Goal: Task Accomplishment & Management: Complete application form

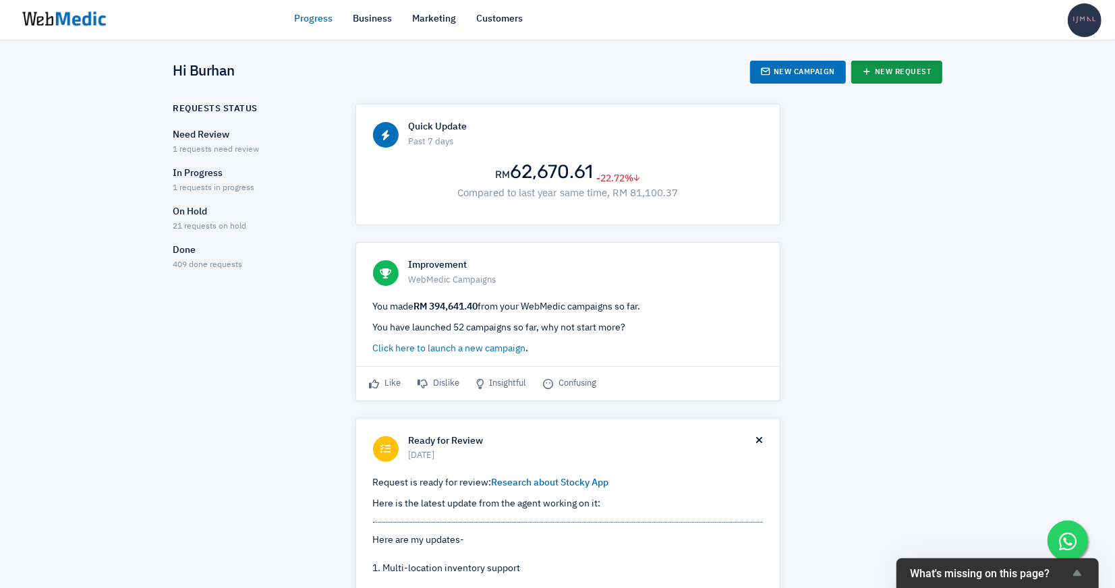
click at [873, 63] on link "New Request" at bounding box center [896, 72] width 91 height 23
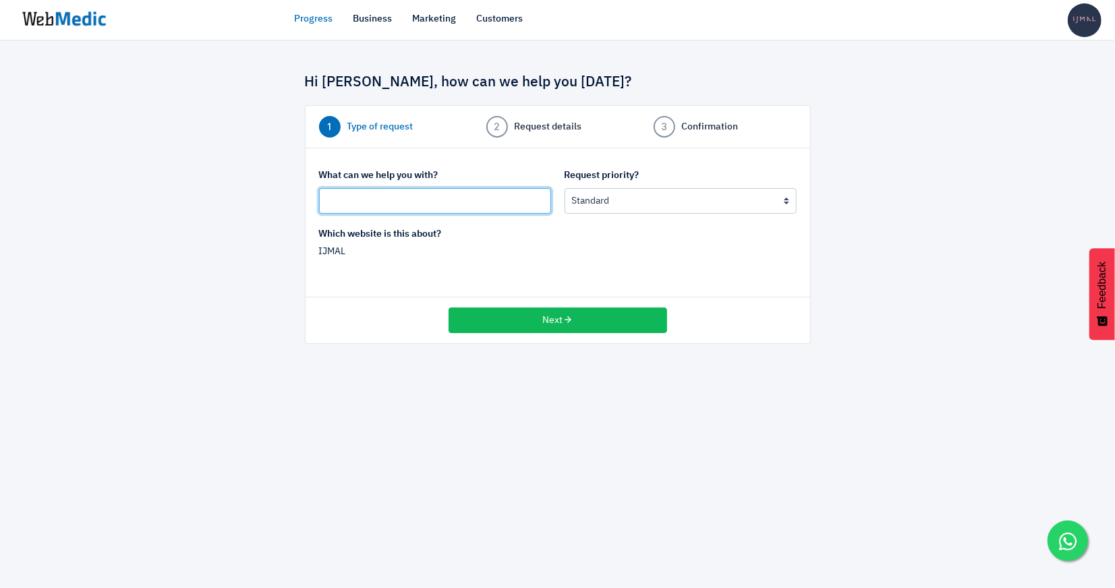
click at [364, 195] on input "text" at bounding box center [435, 201] width 232 height 26
type input "V-Flex Insole"
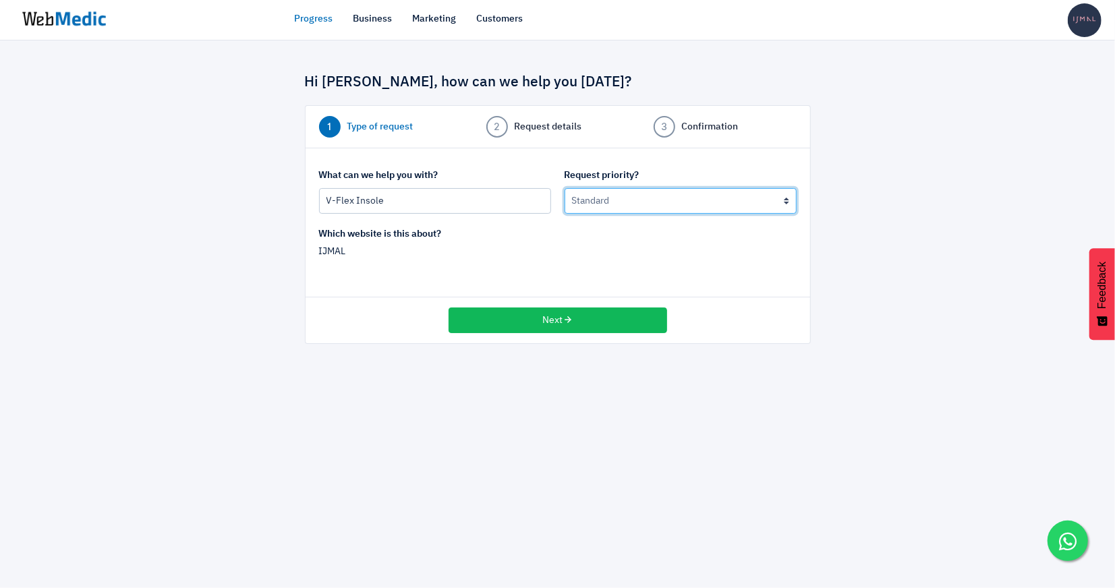
click at [598, 198] on select "Urgent: this is a mission critical issue High: this needs to be prioritized bef…" at bounding box center [681, 201] width 232 height 26
select select "2"
click at [565, 188] on select "Urgent: this is a mission critical issue High: this needs to be prioritized bef…" at bounding box center [681, 201] width 232 height 26
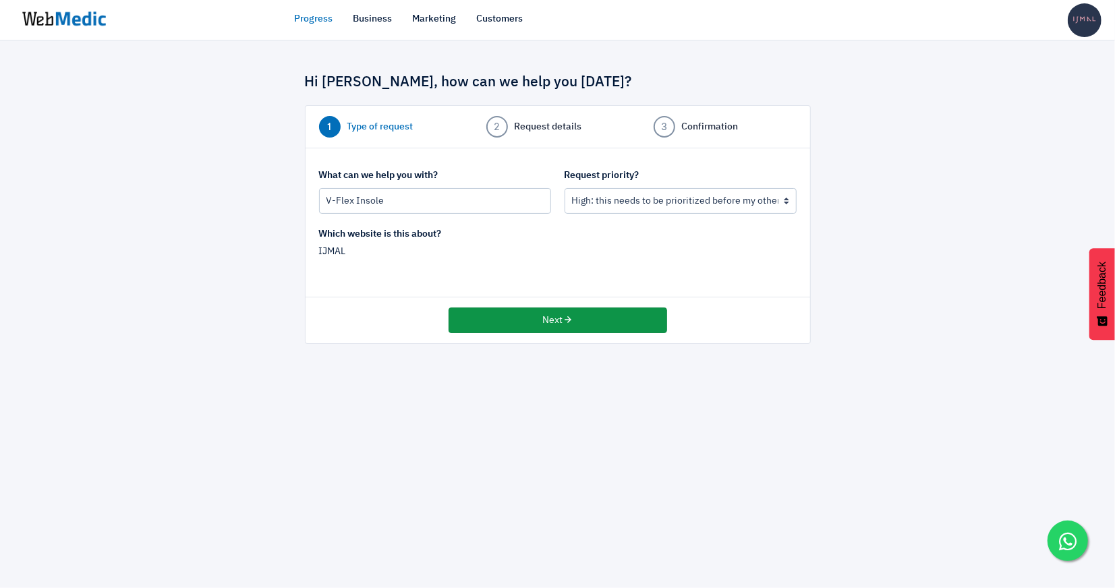
click at [551, 321] on button "Next" at bounding box center [558, 321] width 219 height 26
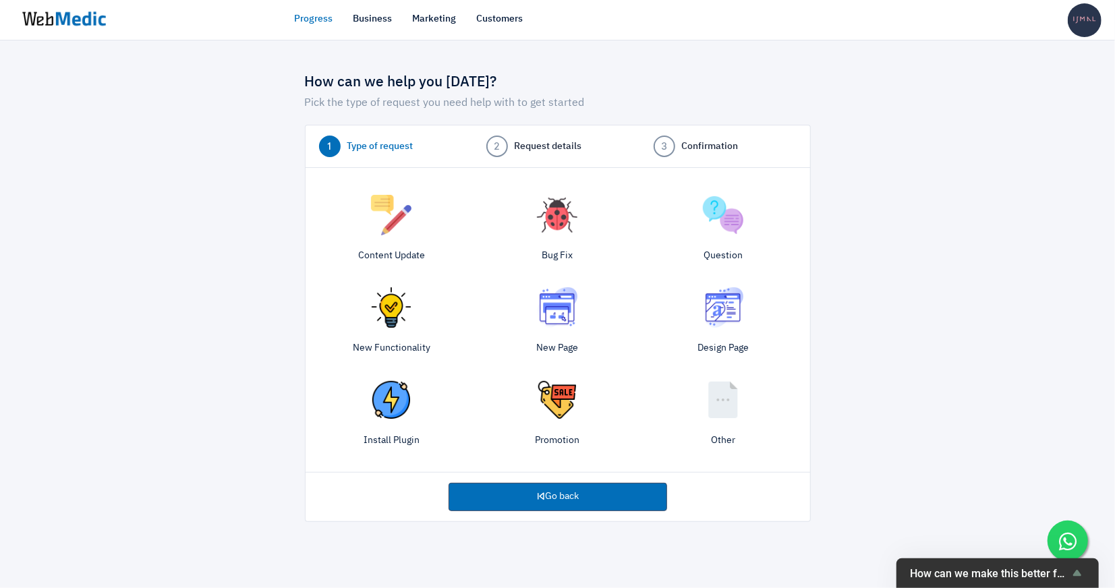
click at [546, 313] on img at bounding box center [557, 307] width 40 height 40
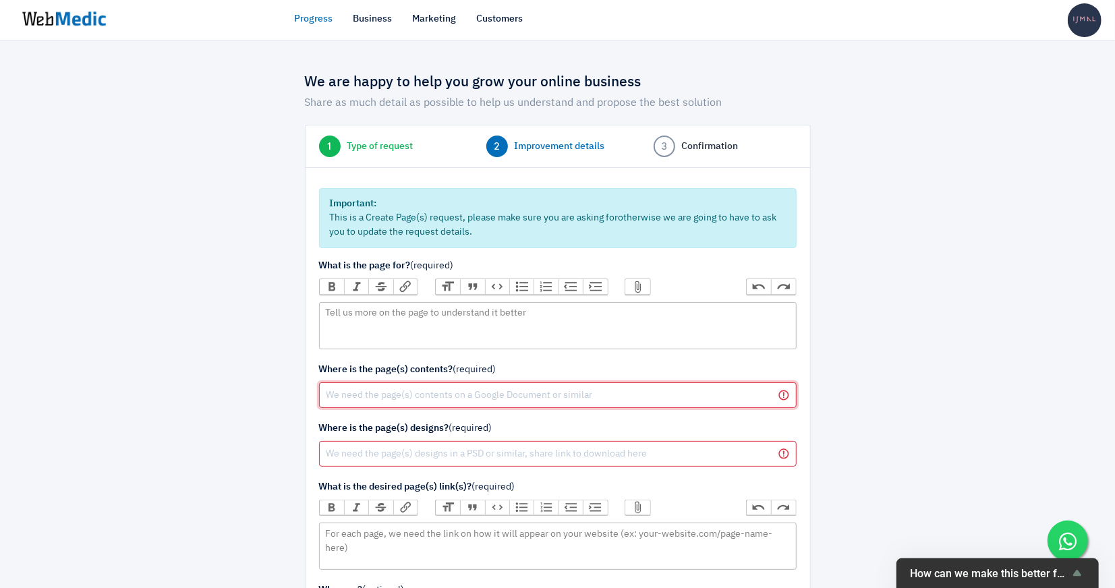
click at [477, 395] on input "text" at bounding box center [558, 395] width 478 height 26
click at [219, 290] on div at bounding box center [229, 476] width 132 height 830
click at [630, 316] on trix-editor at bounding box center [558, 325] width 478 height 47
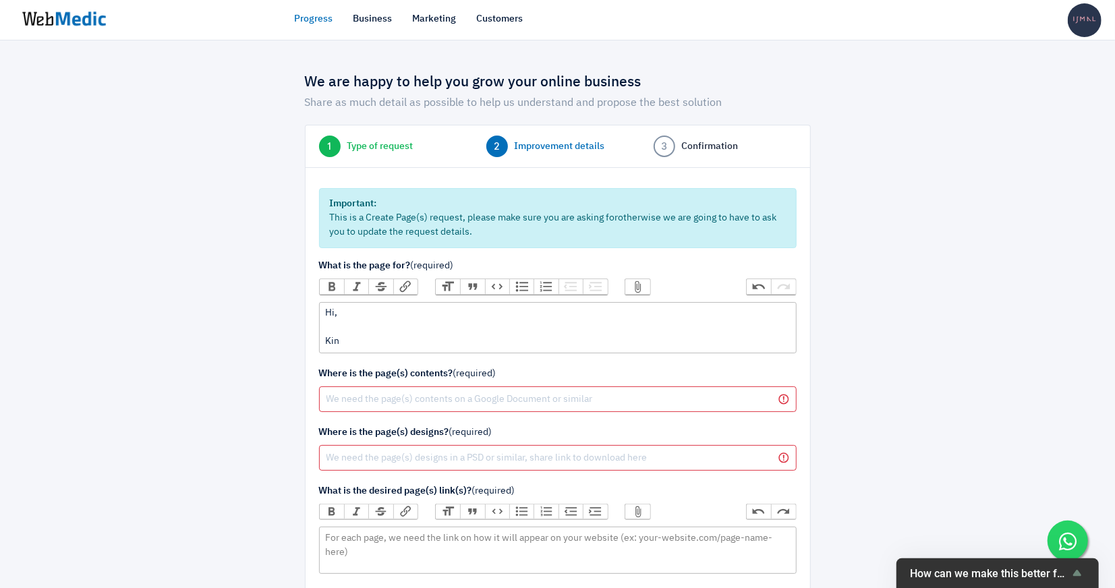
type trix-editor "<div>Hi,<br><br>Kind</div>"
click at [435, 539] on trix-editor at bounding box center [558, 550] width 478 height 47
click at [925, 347] on div at bounding box center [887, 478] width 132 height 834
click at [667, 540] on trix-editor at bounding box center [558, 550] width 478 height 47
paste trix-editor "<div>https://ijmal.my/pages/resilix-insole-technology</div>"
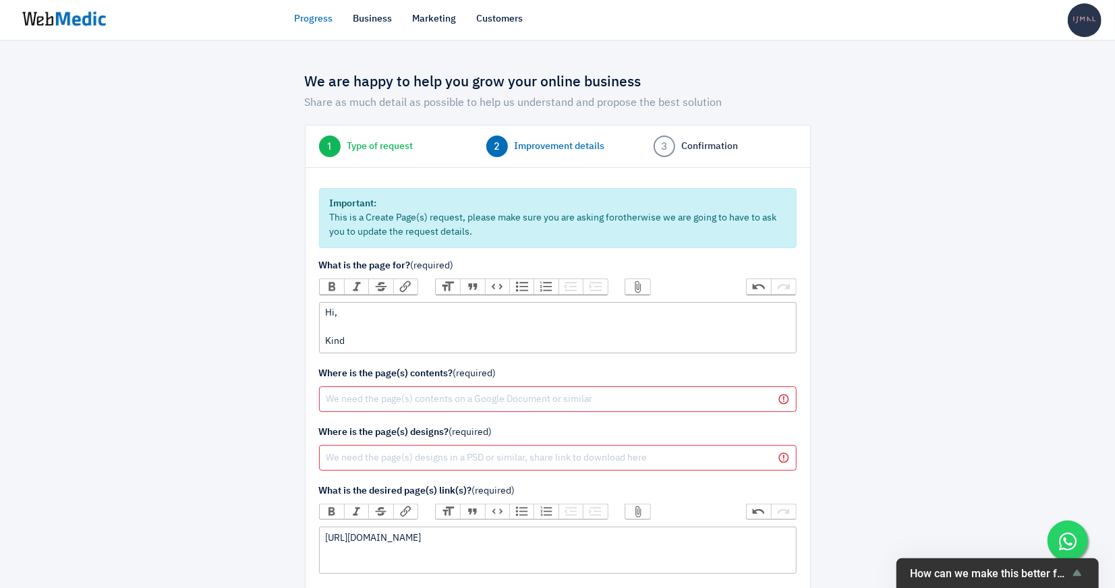
click at [430, 541] on div "https://ijmal.my/pages/resilix-insole-technology" at bounding box center [557, 538] width 465 height 14
type trix-editor "<div>https://ijmal.my/pages/vflex-insole-technology</div>"
click at [877, 420] on div at bounding box center [887, 478] width 132 height 834
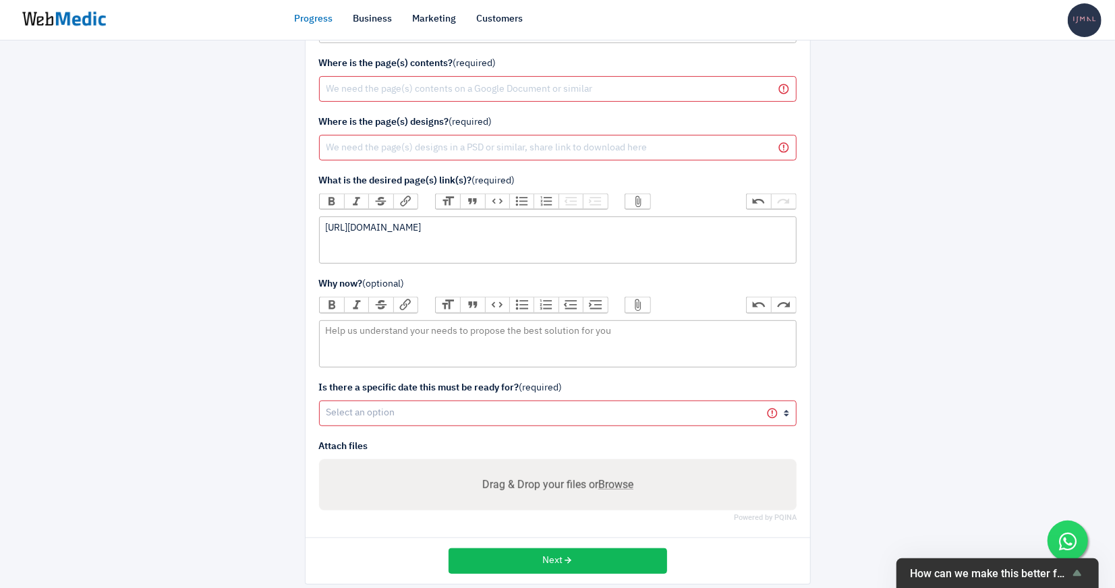
scroll to position [323, 0]
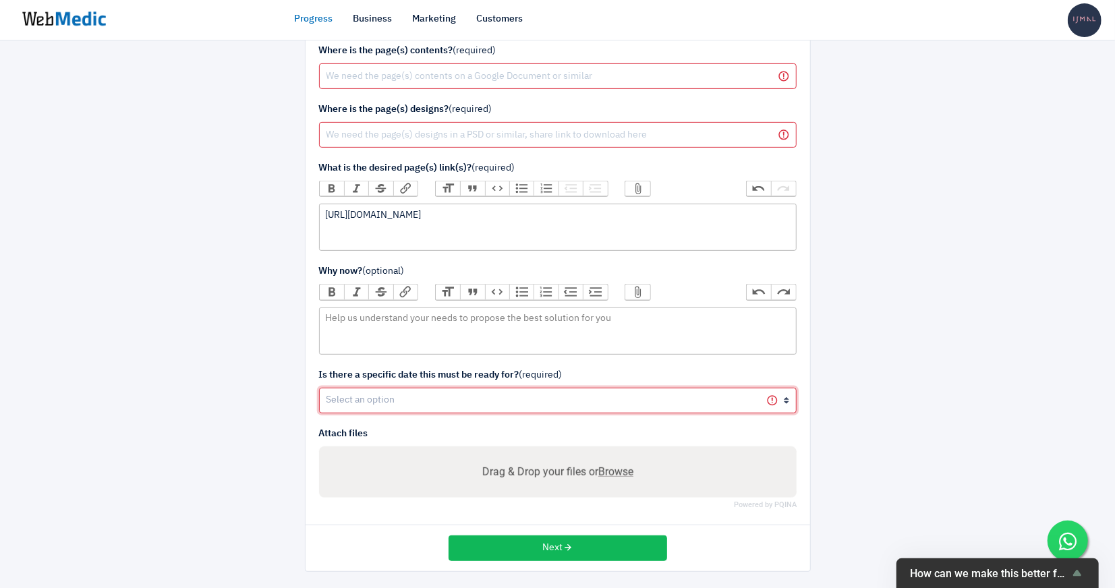
click at [639, 392] on select "Yes No" at bounding box center [558, 401] width 478 height 26
select select "1"
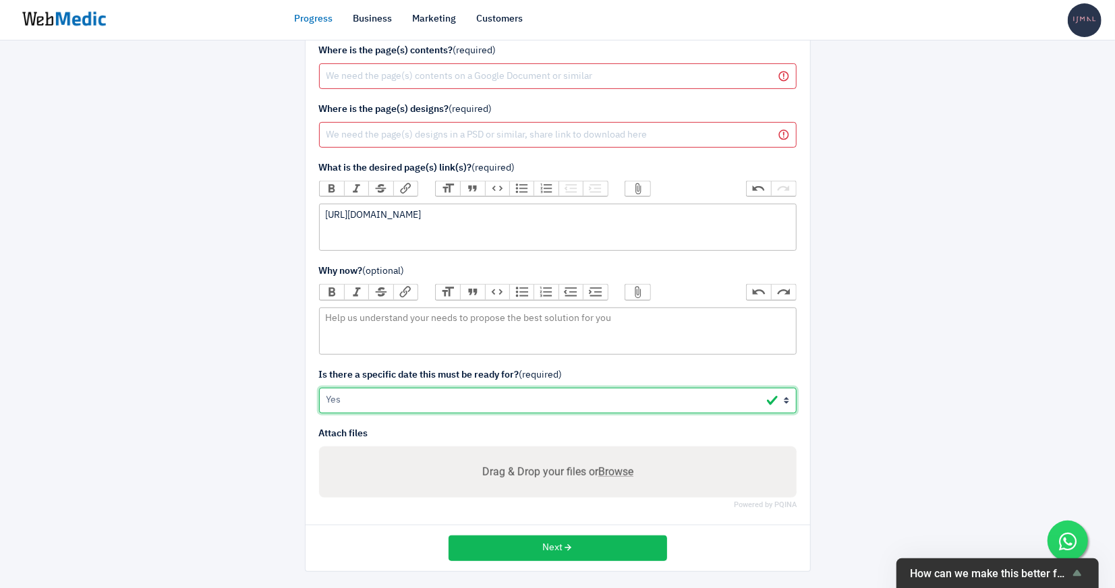
click at [319, 388] on select "Yes No" at bounding box center [558, 401] width 478 height 26
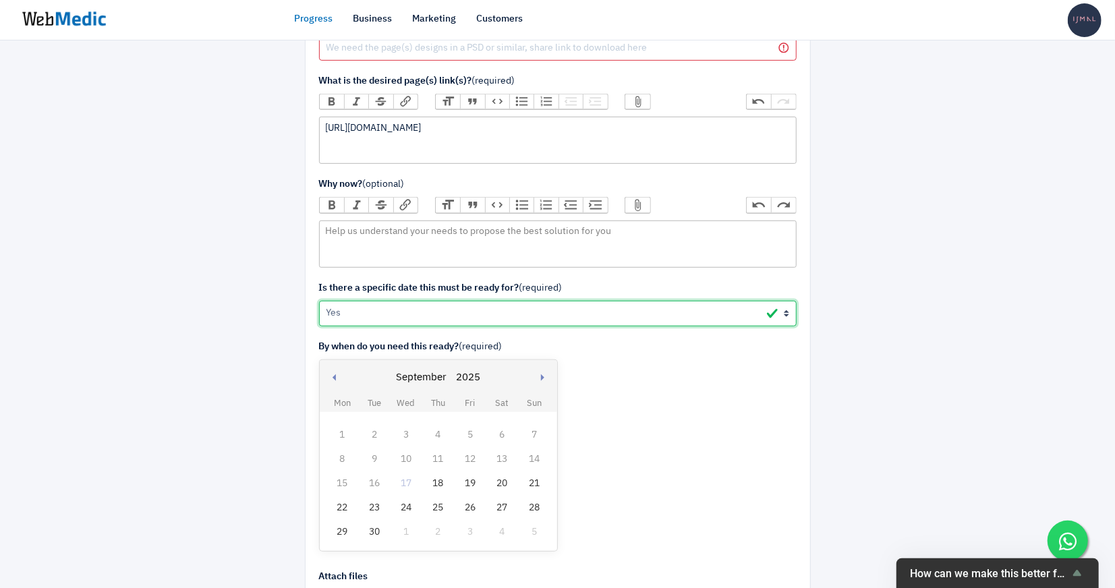
scroll to position [411, 0]
click at [469, 482] on div "19" at bounding box center [470, 482] width 18 height 18
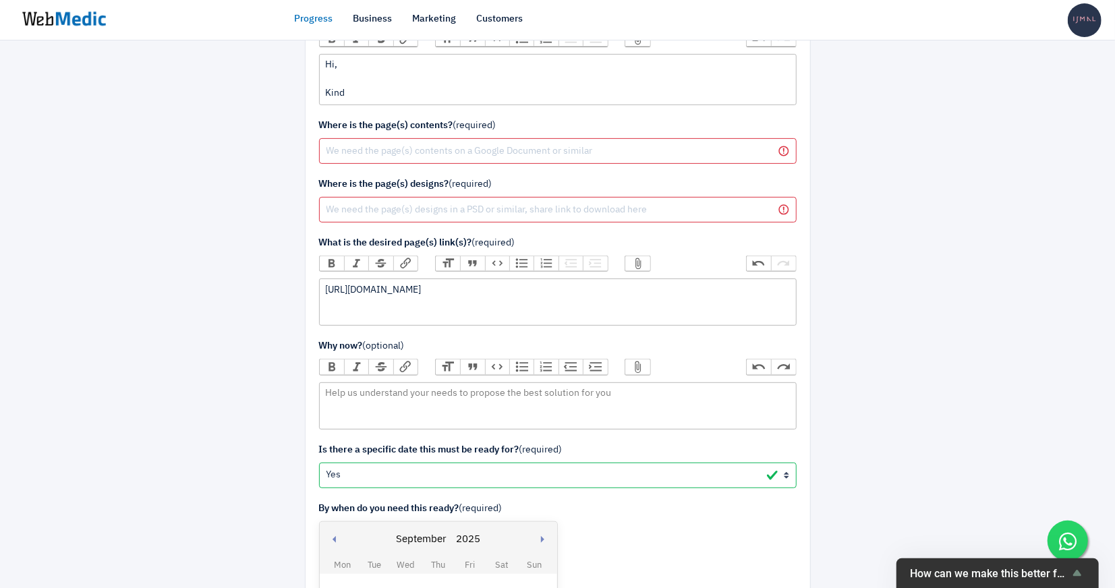
scroll to position [244, 0]
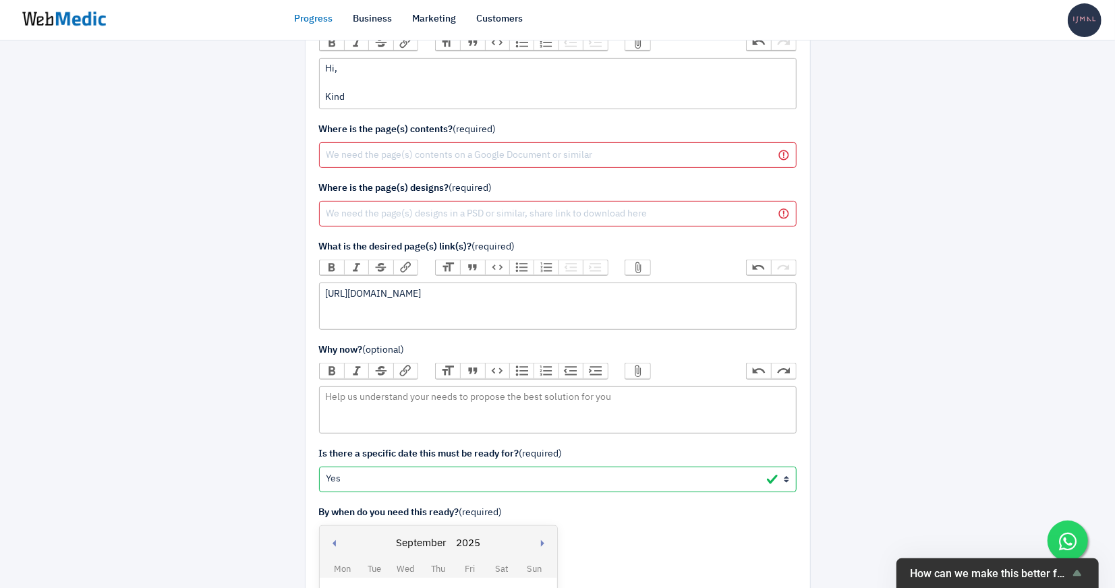
click at [388, 96] on div "Hi, Kind" at bounding box center [557, 83] width 465 height 42
drag, startPoint x: 457, startPoint y: 90, endPoint x: 565, endPoint y: 92, distance: 107.9
click at [565, 92] on div "Hi, 1. Kindly add new page named V Flex Insole Technology" at bounding box center [557, 83] width 465 height 42
click at [589, 93] on div "Hi, 1. Kindly add new page named V Flex Insole Technology" at bounding box center [557, 83] width 465 height 42
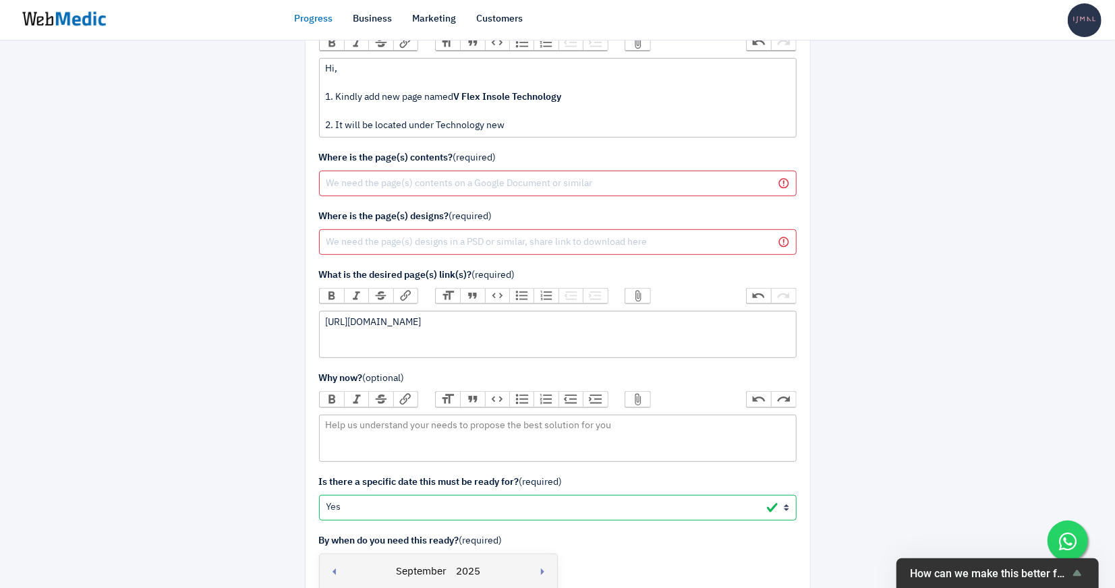
click at [499, 129] on div "Hi, 1. Kindly add new page named V Flex Insole Technology 2. It will be located…" at bounding box center [557, 97] width 465 height 71
click at [499, 127] on div "Hi, 1. Kindly add new page named V Flex Insole Technology 2. It will be located…" at bounding box center [557, 97] width 465 height 71
click at [490, 125] on div "Hi, 1. Kindly add new page named V Flex Insole Technology 2. It will be located…" at bounding box center [557, 97] width 465 height 71
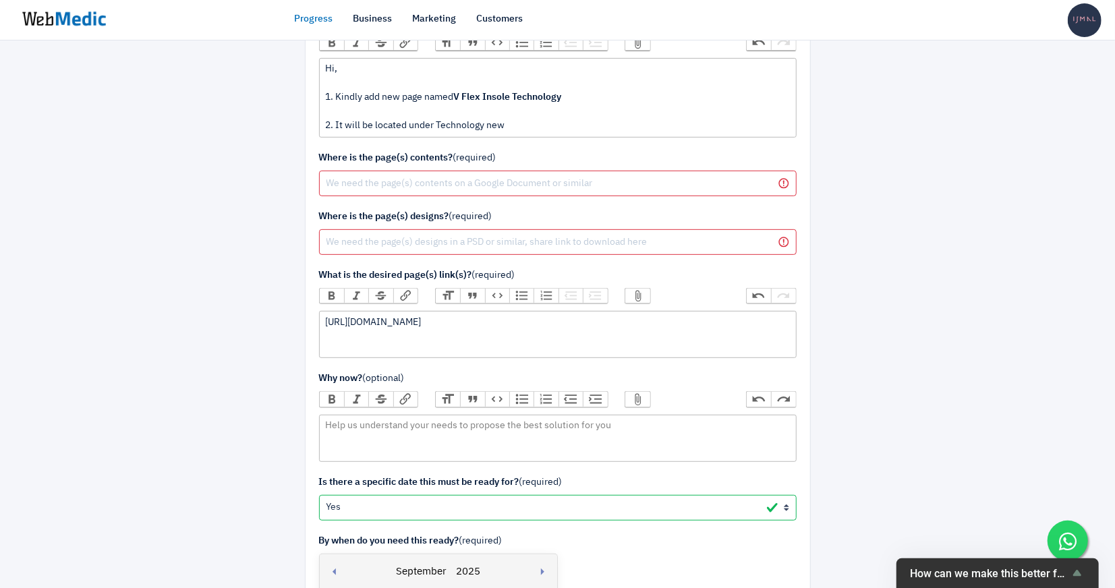
click at [490, 125] on div "Hi, 1. Kindly add new page named V Flex Insole Technology 2. It will be located…" at bounding box center [557, 97] width 465 height 71
click at [436, 123] on div "Hi, 1. Kindly add new page named V Flex Insole Technology 2. It will be located…" at bounding box center [557, 97] width 465 height 71
drag, startPoint x: 434, startPoint y: 123, endPoint x: 490, endPoint y: 125, distance: 56.0
click at [490, 125] on div "Hi, 1. Kindly add new page named V Flex Insole Technology 2. It will be located…" at bounding box center [557, 97] width 465 height 71
drag, startPoint x: 435, startPoint y: 125, endPoint x: 504, endPoint y: 127, distance: 68.8
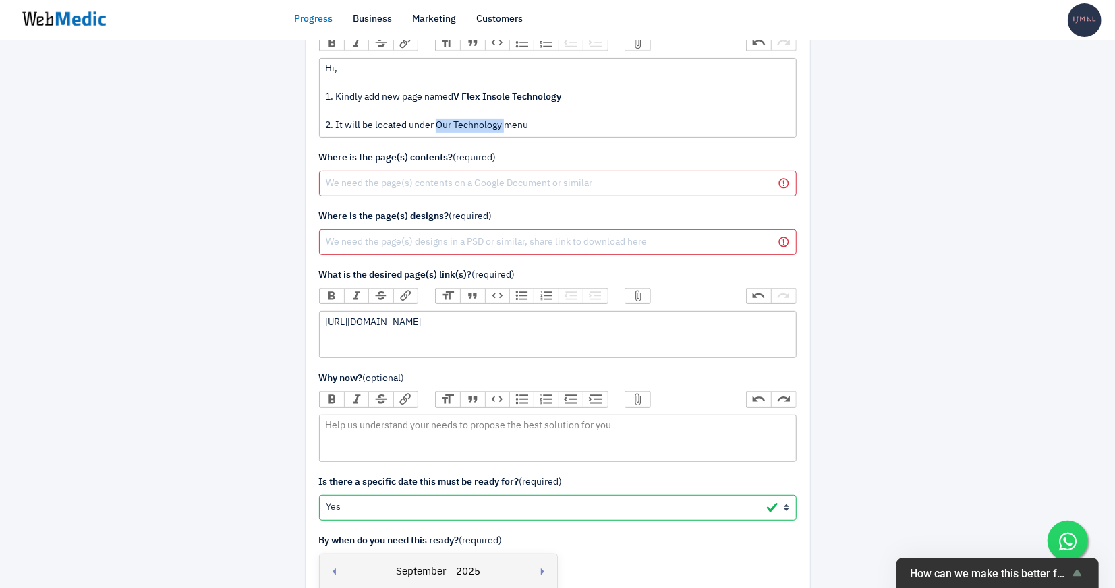
click at [504, 127] on div "Hi, 1. Kindly add new page named V Flex Insole Technology 2. It will be located…" at bounding box center [557, 97] width 465 height 71
type trix-editor "<div>Hi,<br><br>1. Kindly add new page named <strong>V Flex Insole Technology<b…"
click at [546, 121] on div "Hi, 1. Kindly add new page named V Flex Insole Technology 2. It will be located…" at bounding box center [557, 97] width 465 height 71
click at [349, 181] on input "text" at bounding box center [558, 184] width 478 height 26
paste input "https://drive.google.com/file/d/1wut0dHEaFsr2AxEzrXIaalVUf9h9xPXq/view?usp=driv…"
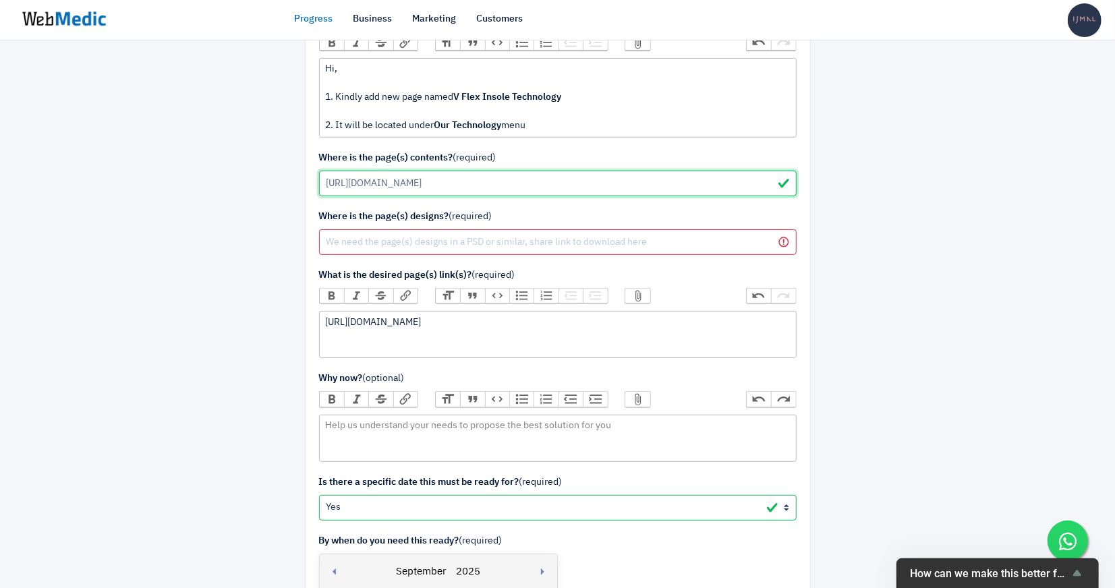
type input "https://drive.google.com/file/d/1wut0dHEaFsr2AxEzrXIaalVUf9h9xPXq/view?usp=driv…"
click at [496, 241] on input "text" at bounding box center [558, 242] width 478 height 26
paste input "https://drive.google.com/file/d/1wut0dHEaFsr2AxEzrXIaalVUf9h9xPXq/view?usp=driv…"
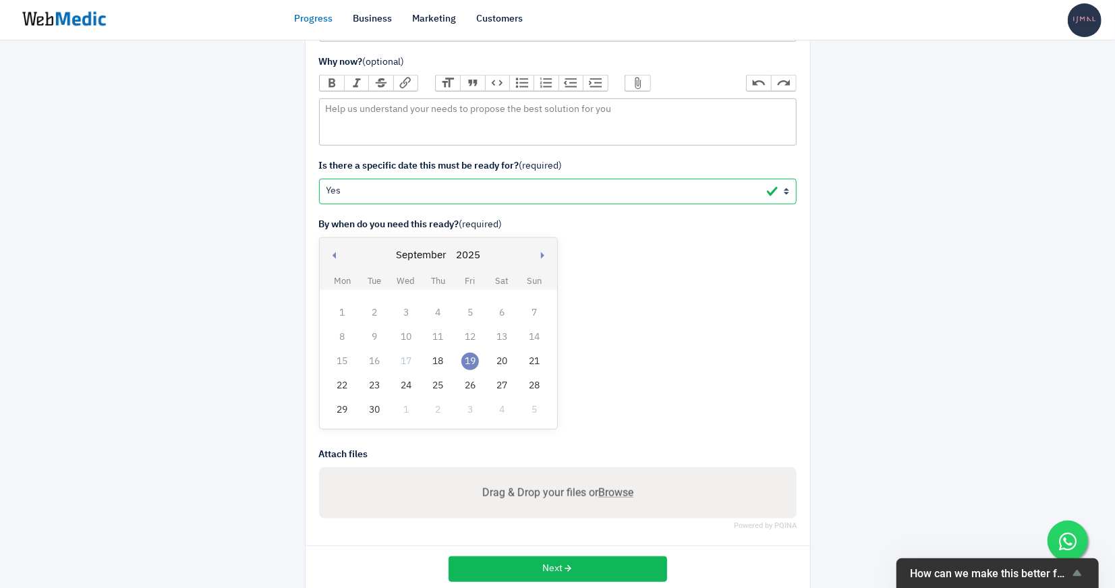
scroll to position [580, 0]
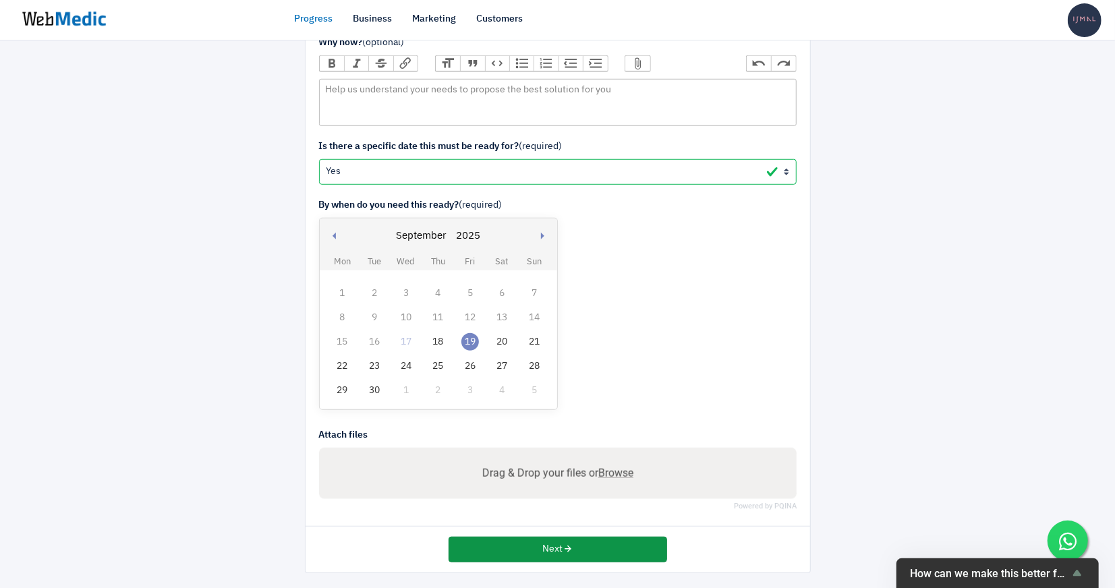
type input "https://drive.google.com/file/d/1wut0dHEaFsr2AxEzrXIaalVUf9h9xPXq/view?usp=driv…"
click at [571, 544] on icon "button" at bounding box center [567, 548] width 9 height 9
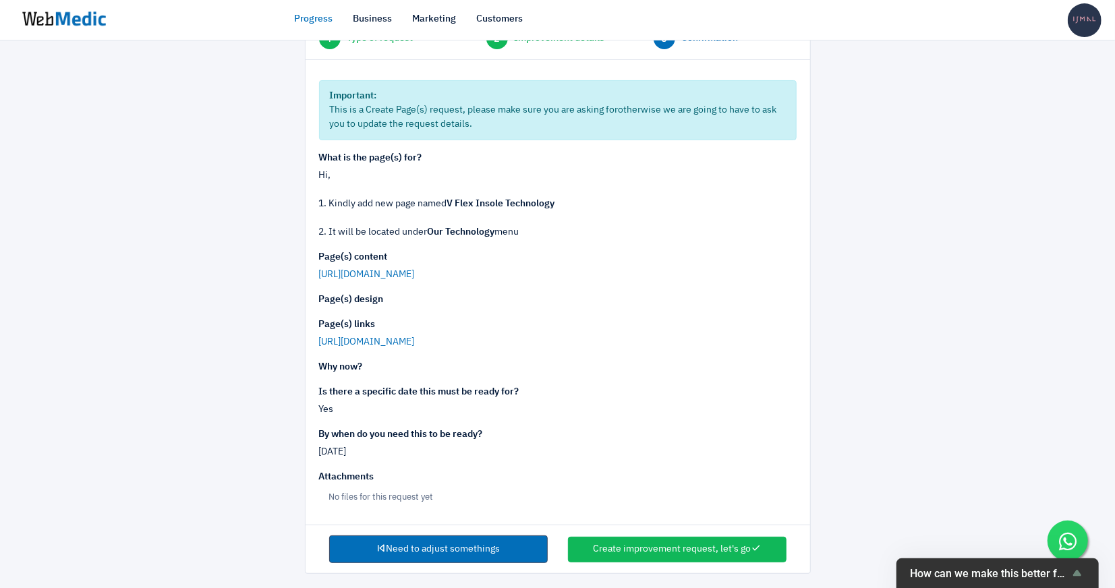
scroll to position [112, 0]
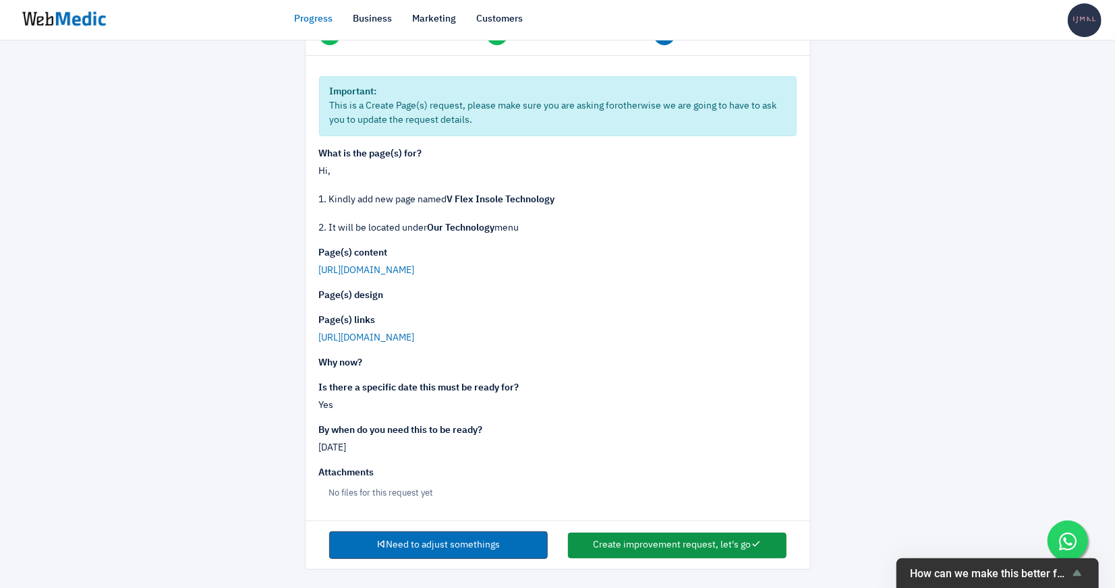
click at [666, 549] on button "Create improvement request, let's go" at bounding box center [677, 546] width 219 height 26
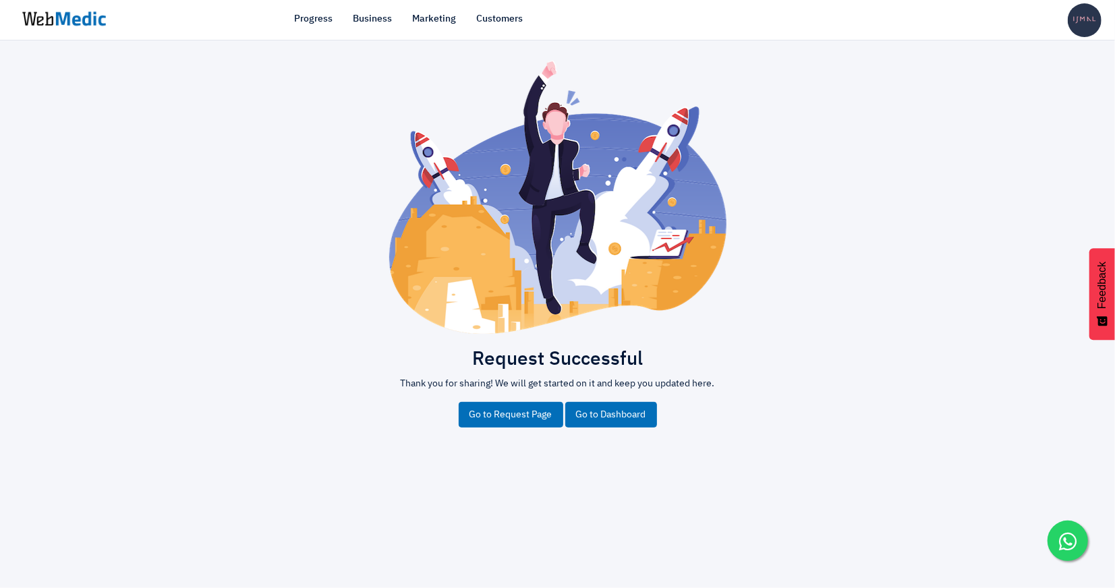
click at [601, 411] on link "Go to Dashboard" at bounding box center [611, 415] width 92 height 26
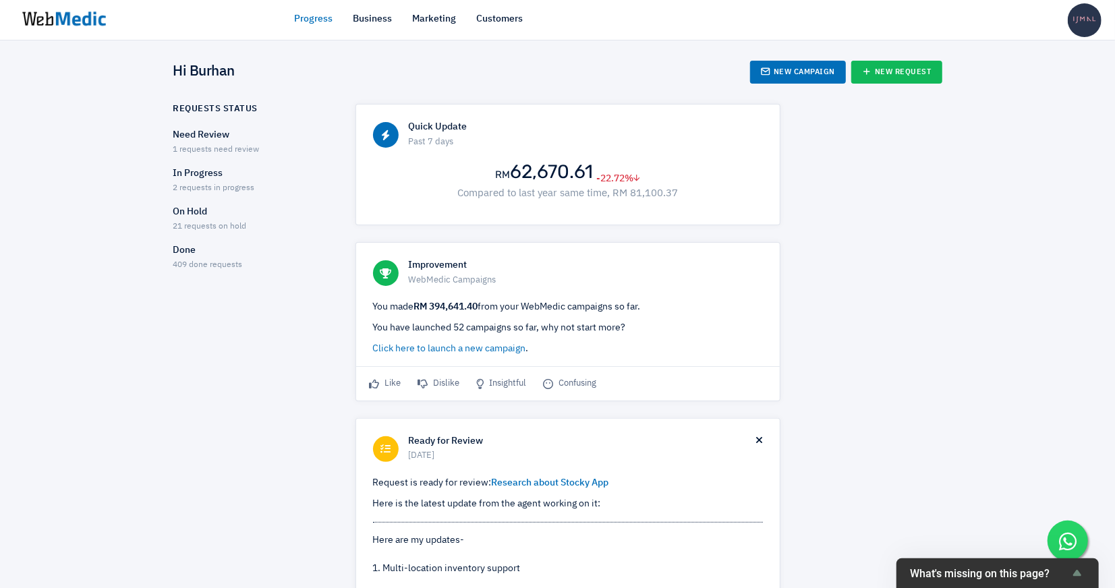
click at [233, 177] on p "In Progress" at bounding box center [252, 174] width 158 height 14
